Goal: Transaction & Acquisition: Purchase product/service

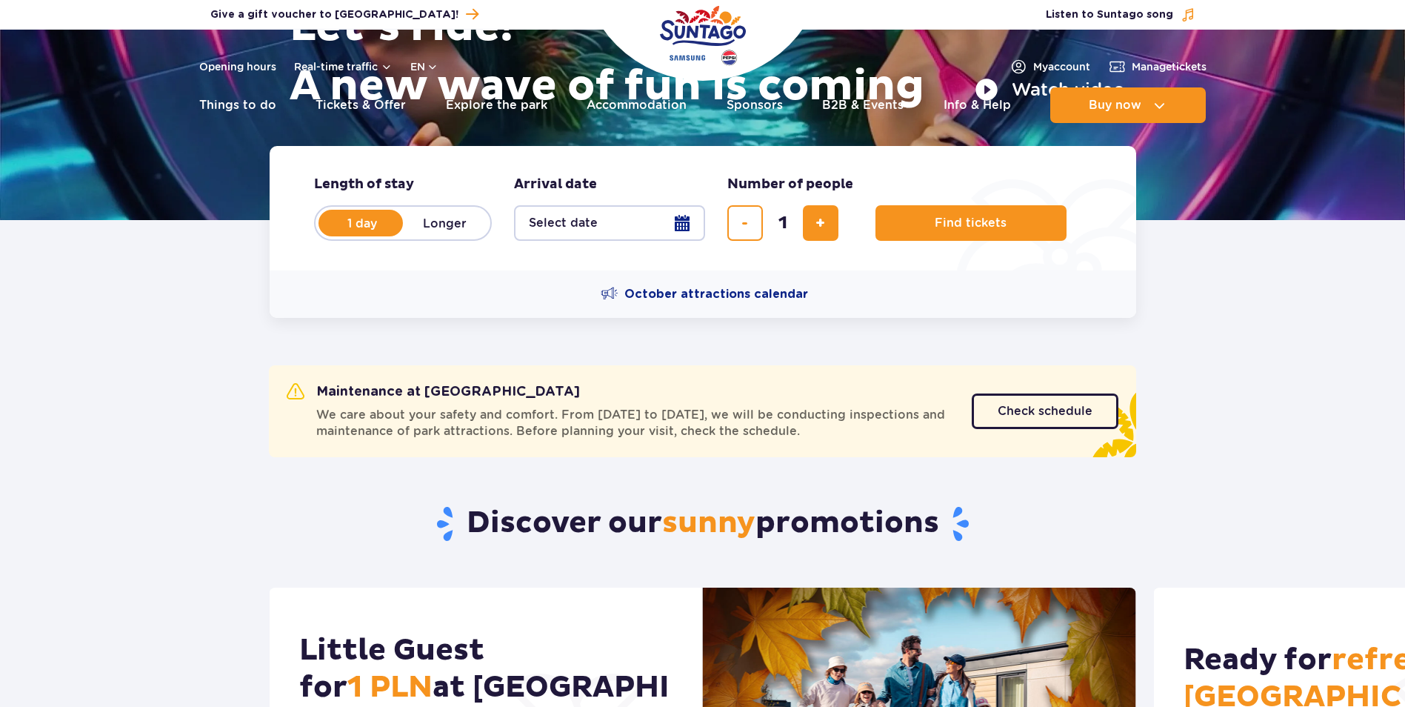
scroll to position [296, 0]
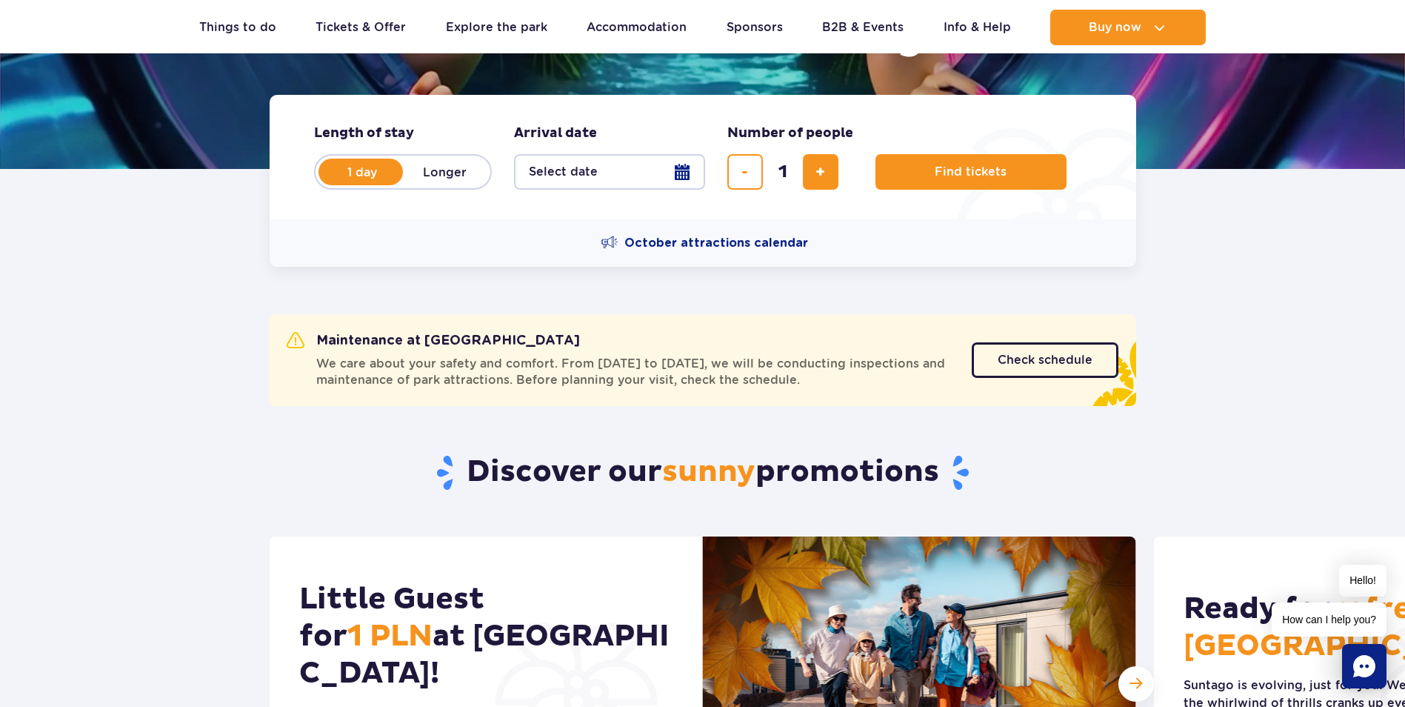
click at [466, 182] on label "Longer" at bounding box center [445, 171] width 84 height 31
click at [419, 184] on input "Longer" at bounding box center [411, 185] width 16 height 3
radio input "false"
radio input "true"
click at [619, 164] on button "Select date" at bounding box center [609, 172] width 191 height 36
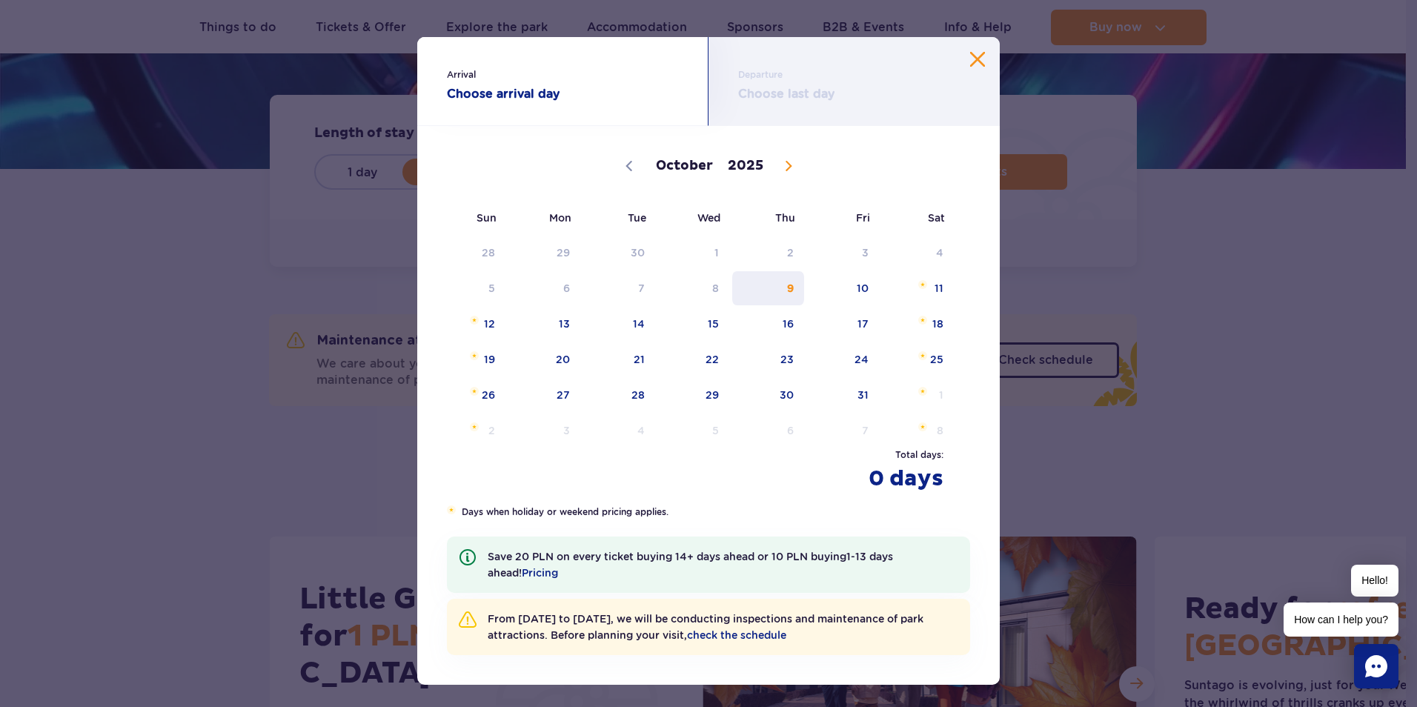
click at [782, 292] on span "9" at bounding box center [767, 288] width 75 height 34
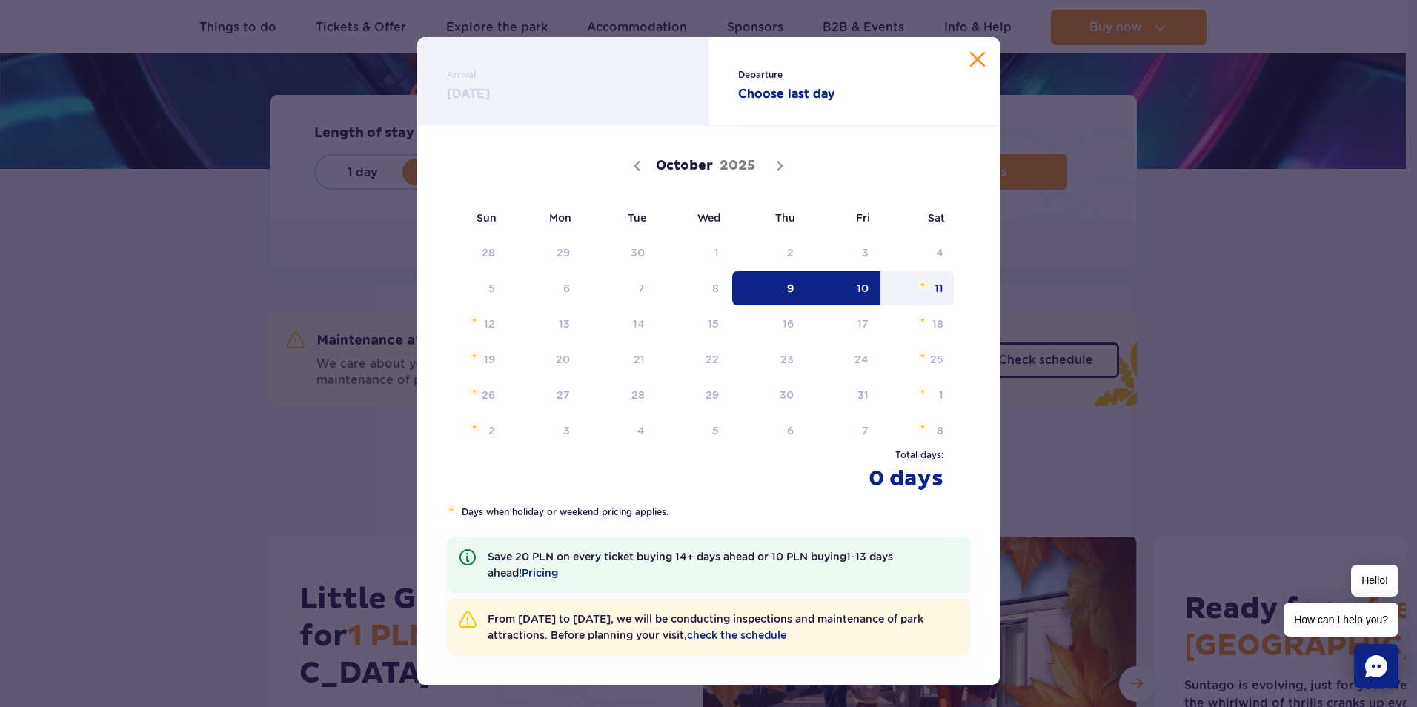
click at [943, 299] on span "11" at bounding box center [917, 288] width 75 height 34
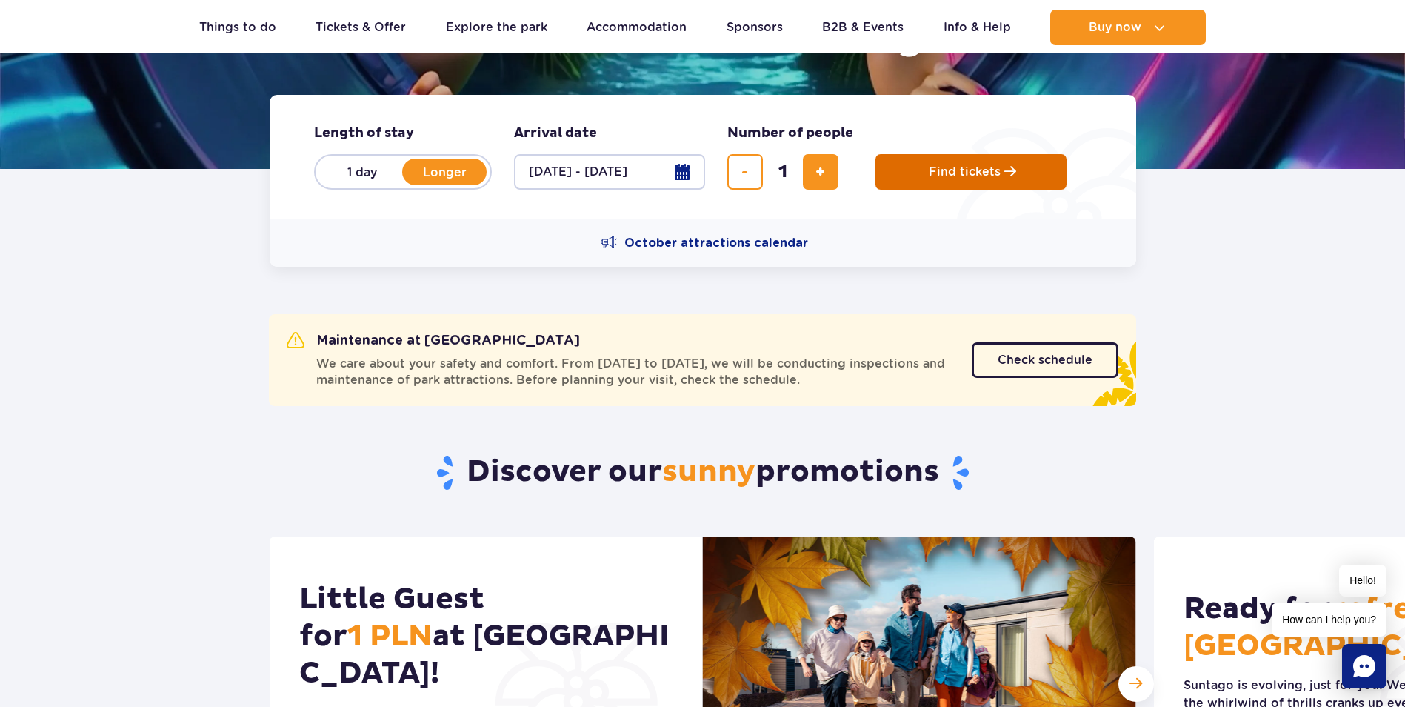
click at [982, 167] on span "Find tickets" at bounding box center [965, 171] width 72 height 13
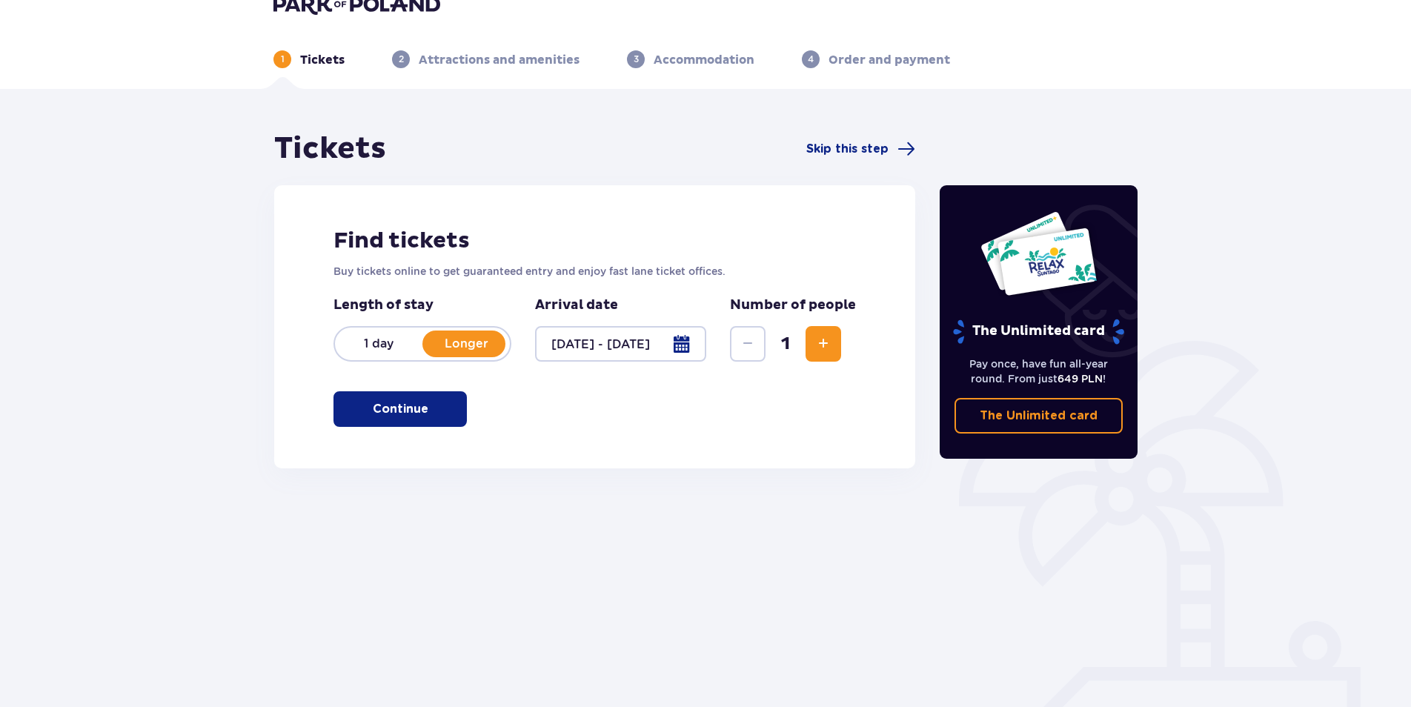
scroll to position [53, 0]
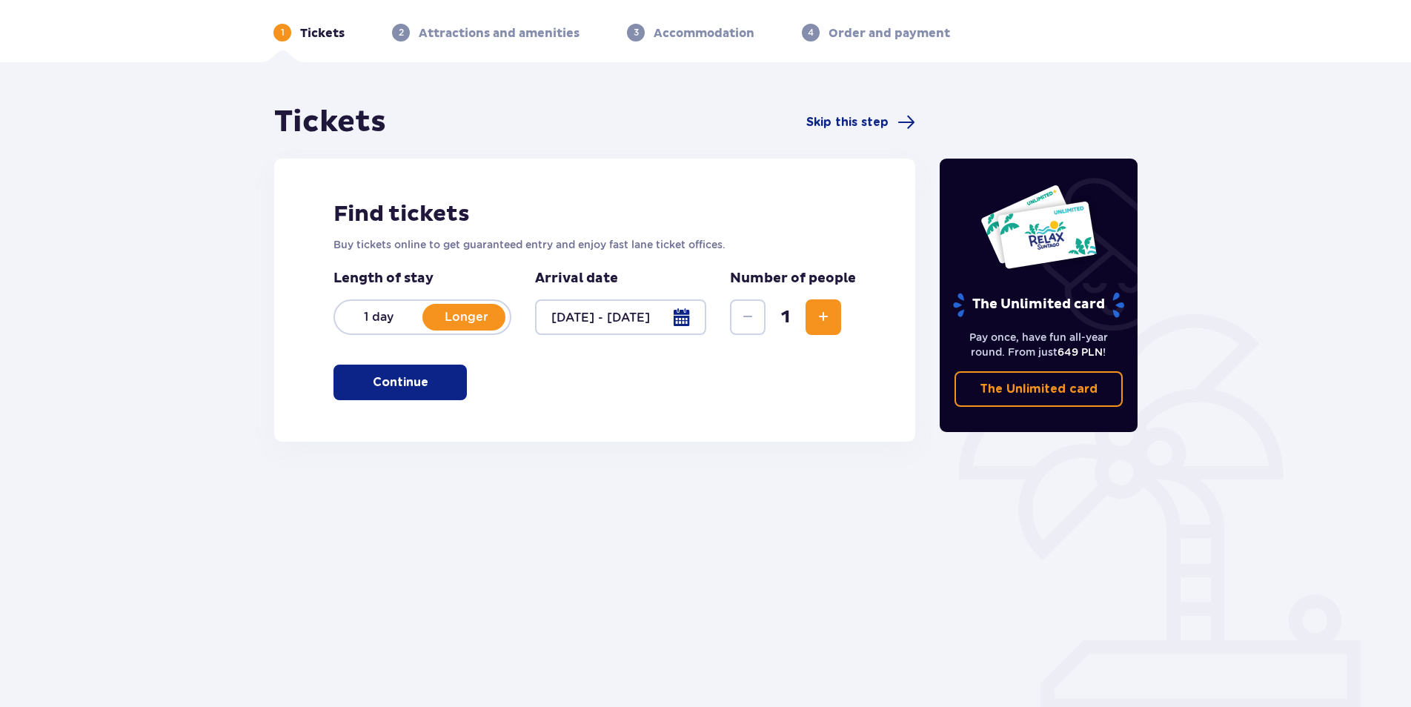
click at [435, 363] on div "Find tickets Buy tickets online to get guaranteed entry and enjoy fast lane tic…" at bounding box center [594, 300] width 641 height 283
click at [435, 375] on span "button" at bounding box center [431, 382] width 18 height 18
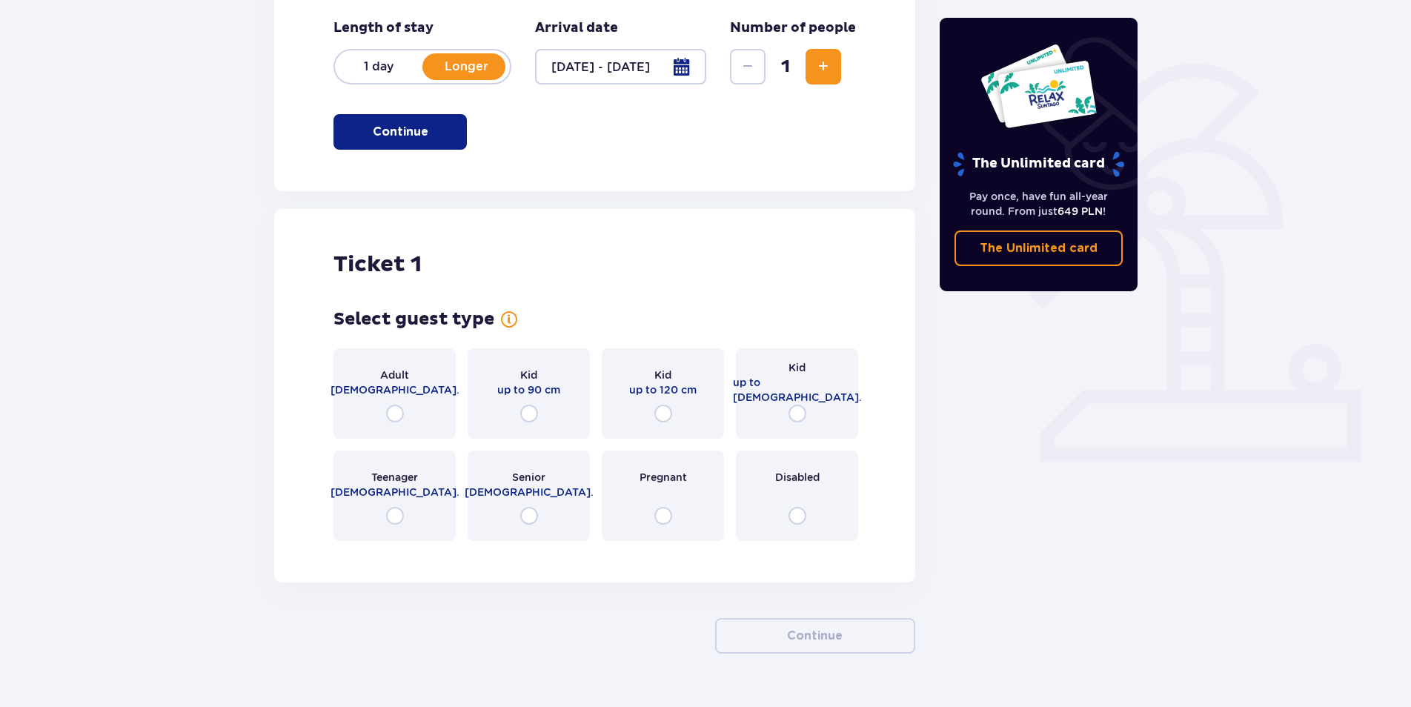
scroll to position [339, 0]
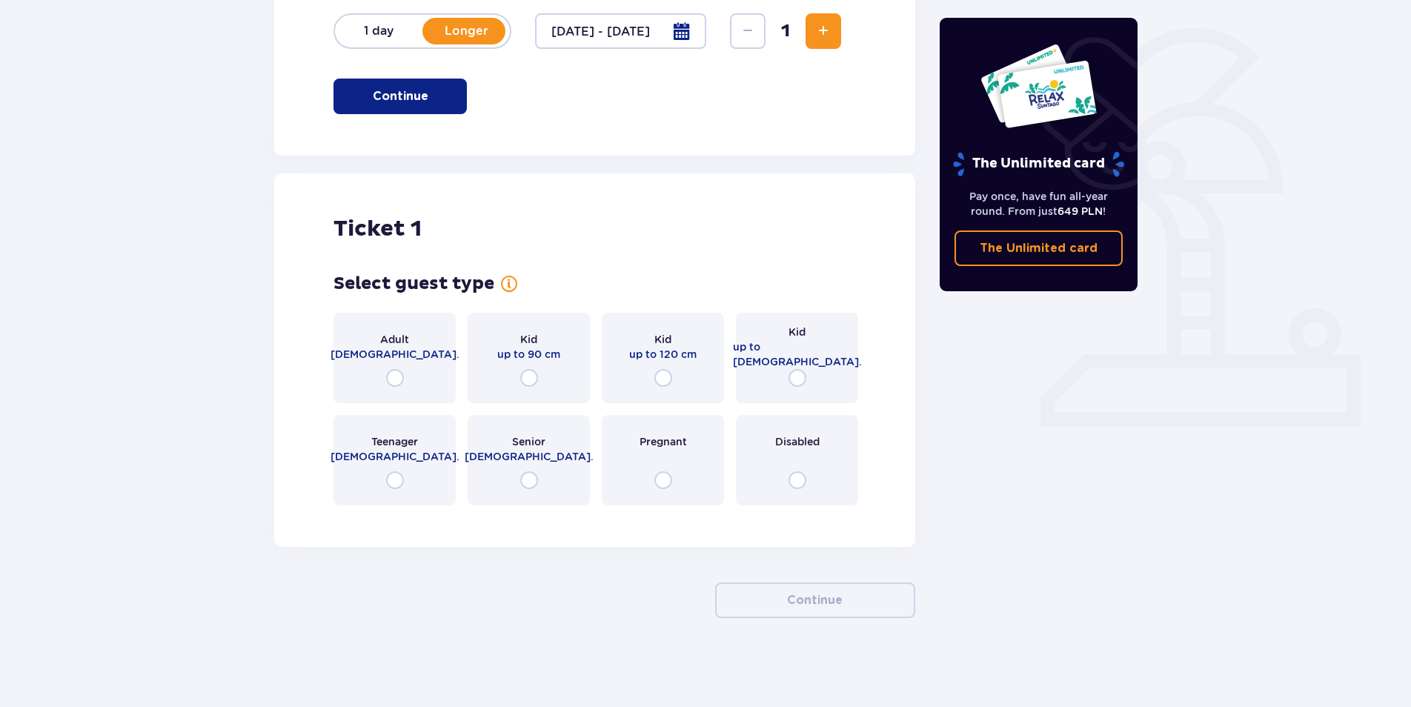
click at [677, 379] on div "Kid up to 120 cm" at bounding box center [663, 358] width 122 height 90
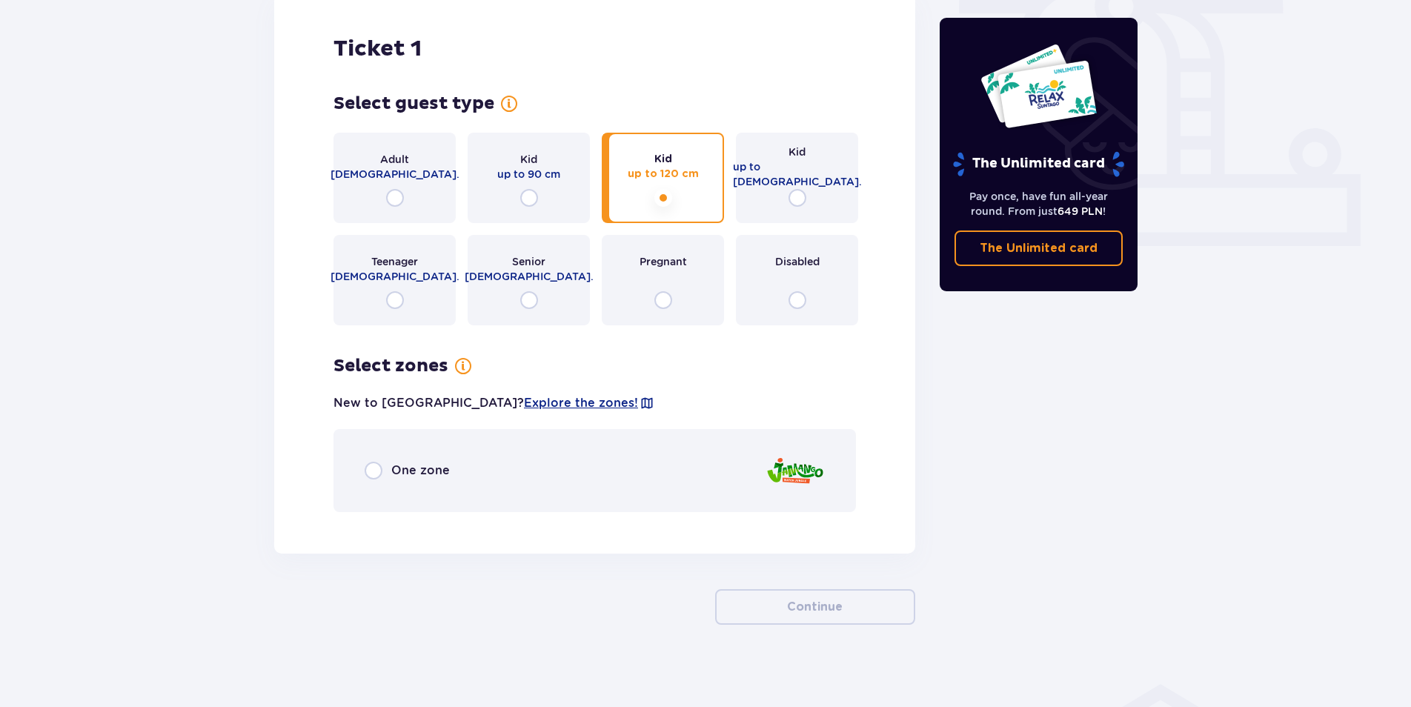
scroll to position [526, 0]
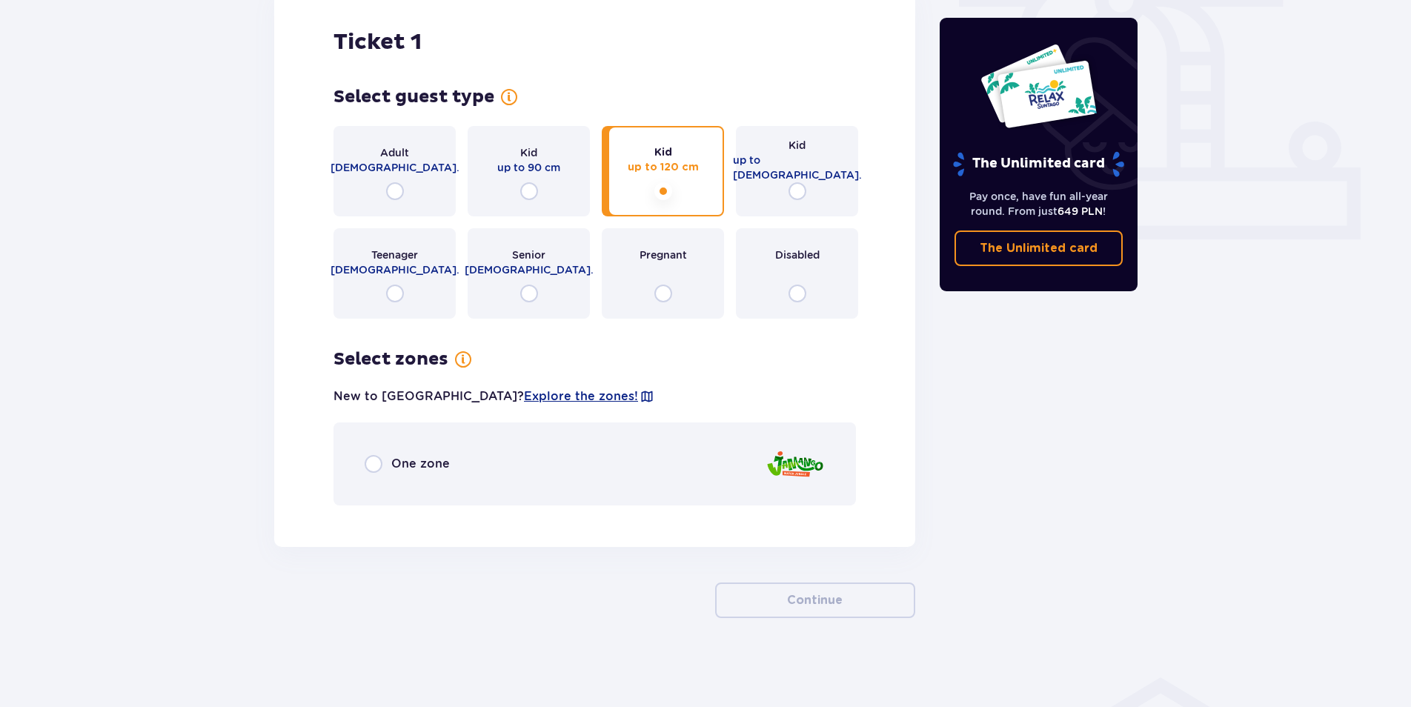
click at [396, 183] on input "radio" at bounding box center [395, 191] width 18 height 18
radio input "true"
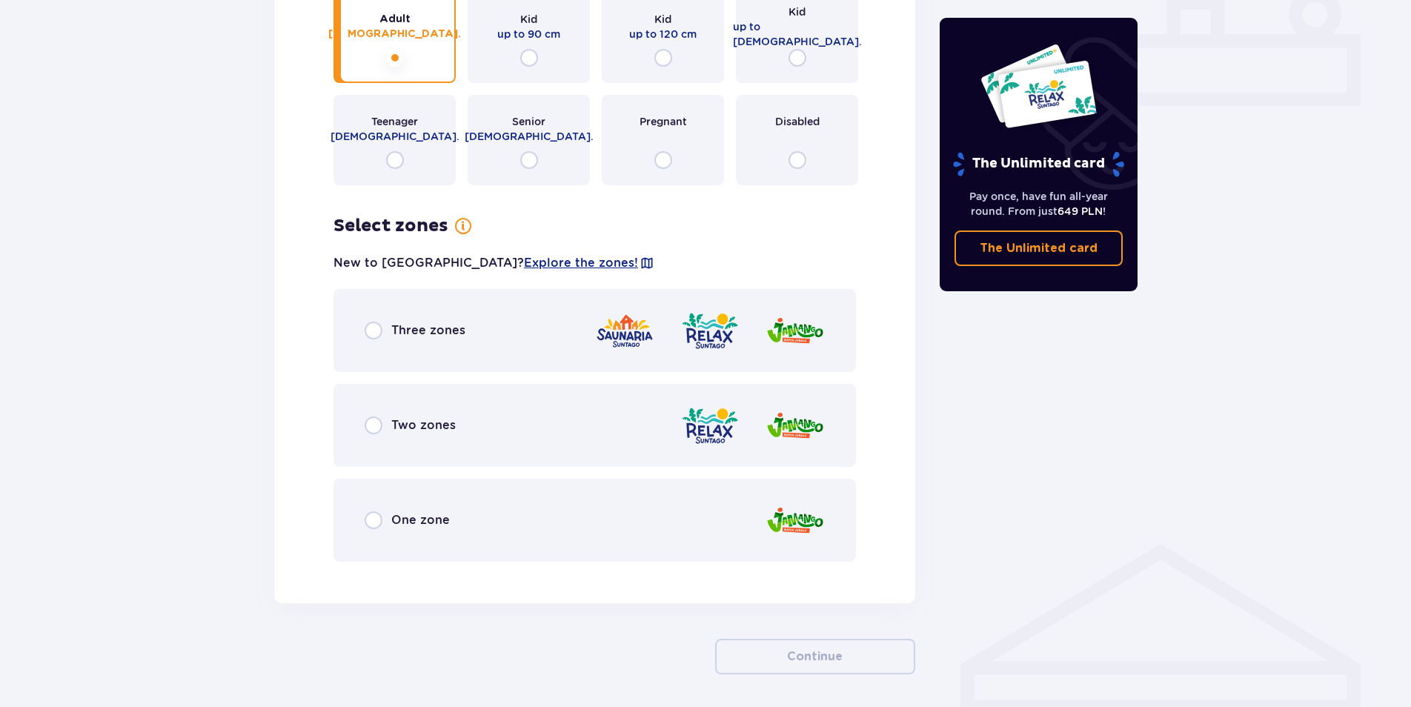
scroll to position [568, 0]
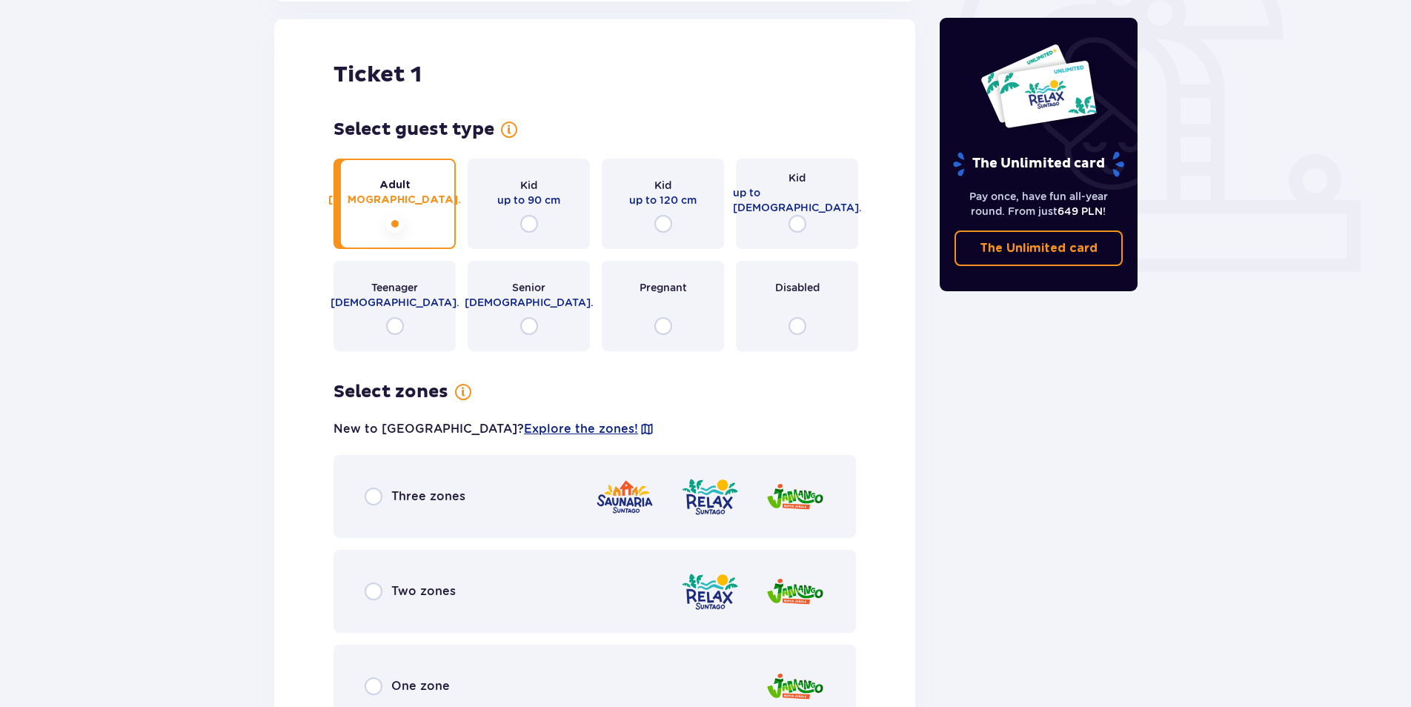
click at [666, 224] on input "radio" at bounding box center [663, 224] width 18 height 18
radio input "true"
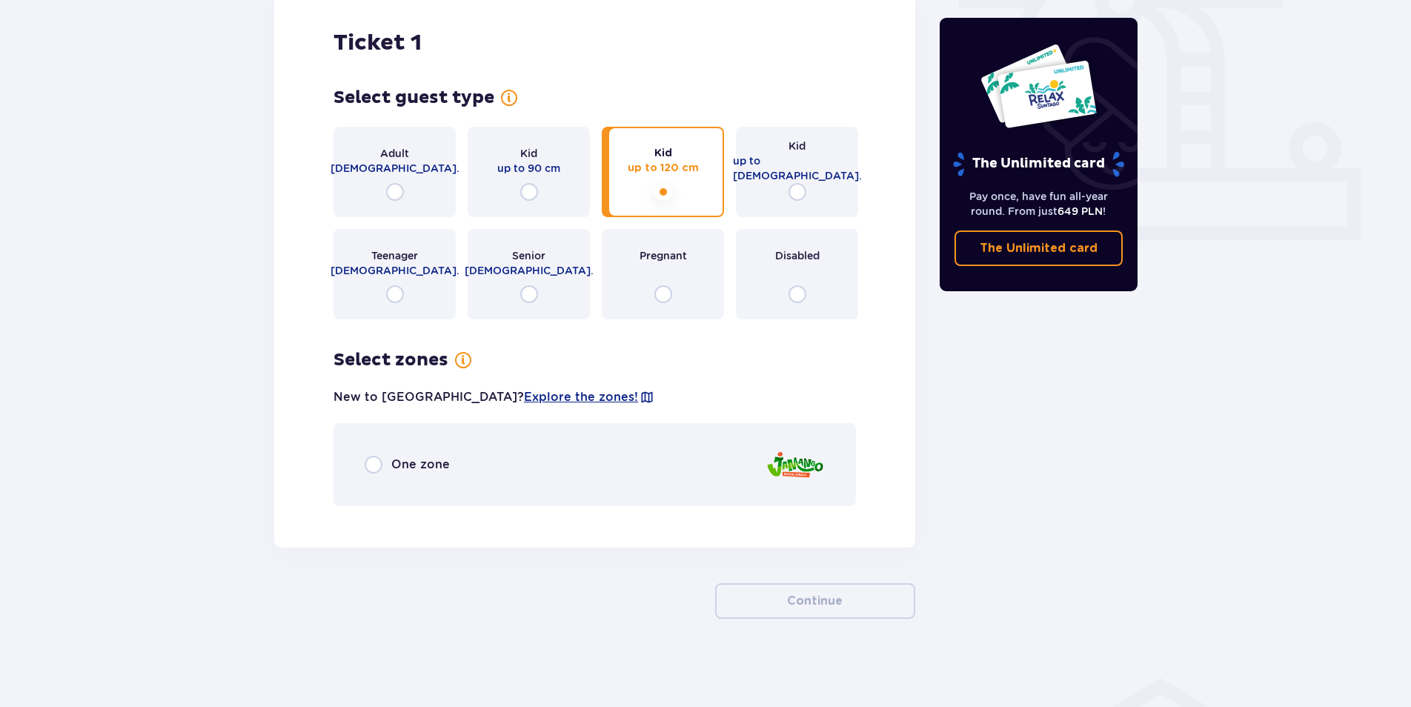
scroll to position [526, 0]
click at [504, 476] on div "One zone" at bounding box center [594, 463] width 522 height 83
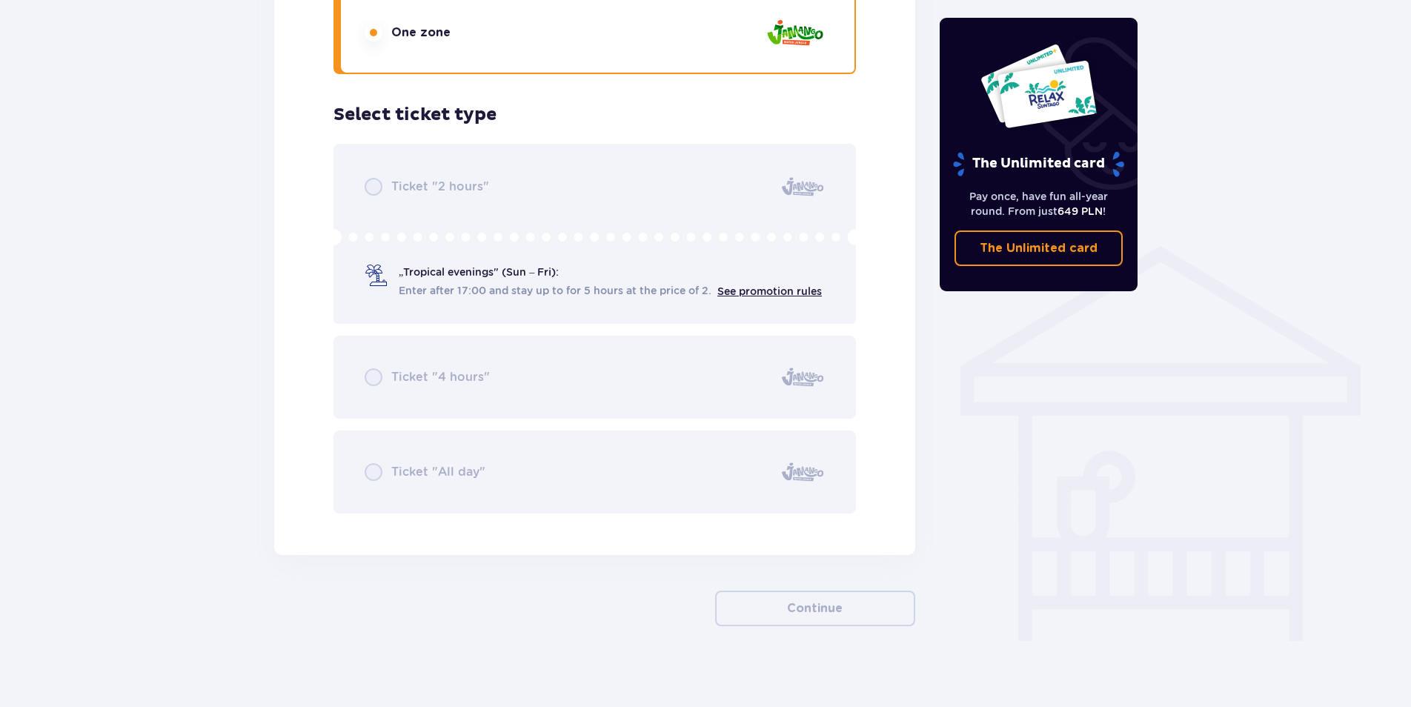
scroll to position [965, 0]
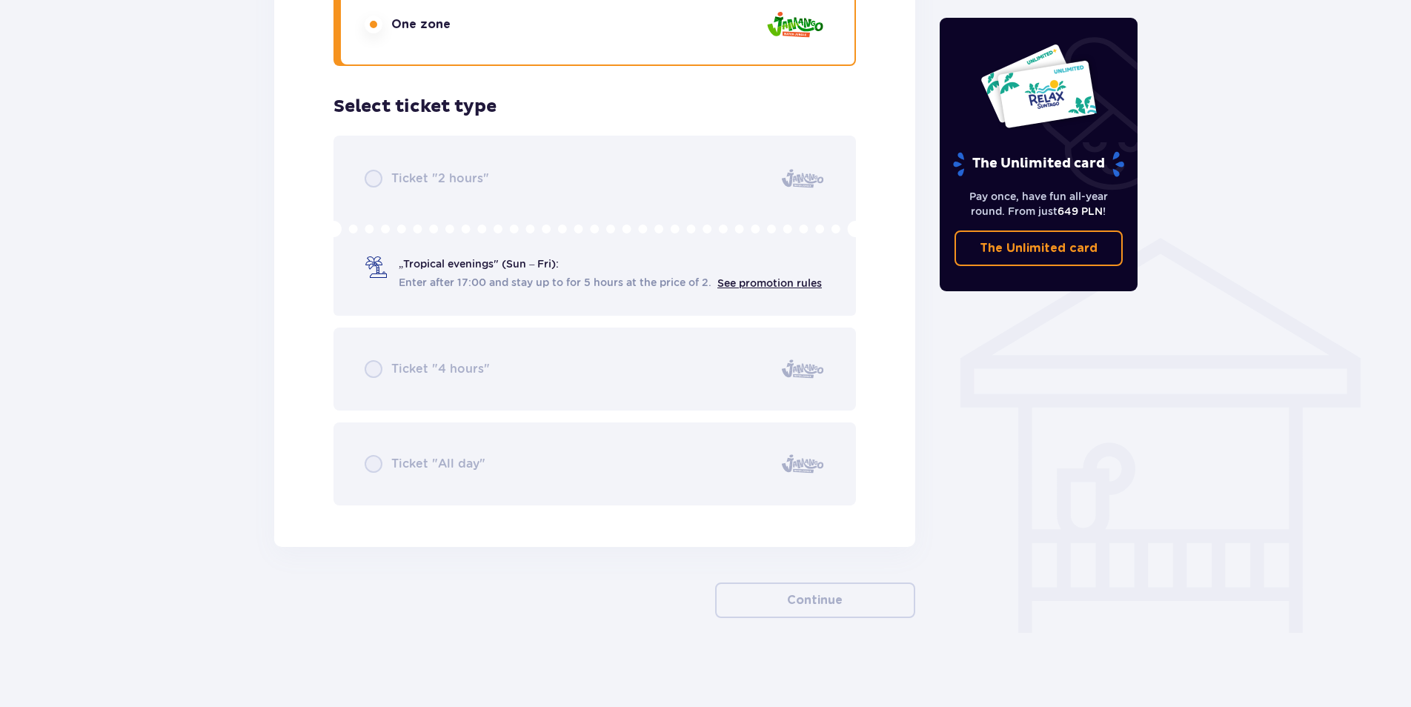
click at [556, 303] on div "Ticket "2 hours" „Tropical evenings" (Sun – Fri): Enter after 17:00 and stay up…" at bounding box center [594, 321] width 522 height 370
